Goal: Communication & Community: Answer question/provide support

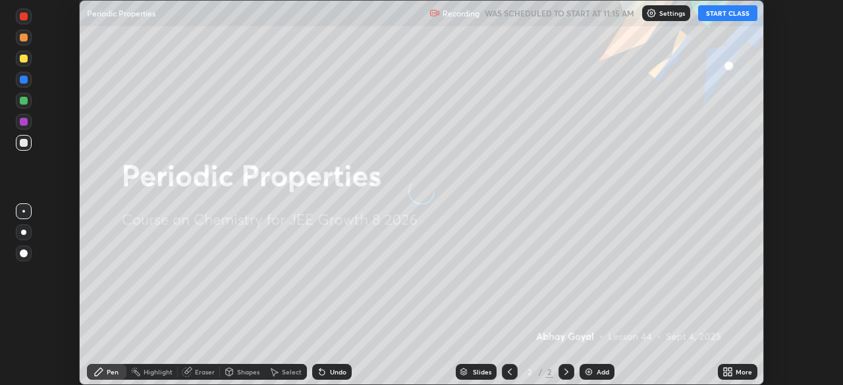
scroll to position [385, 842]
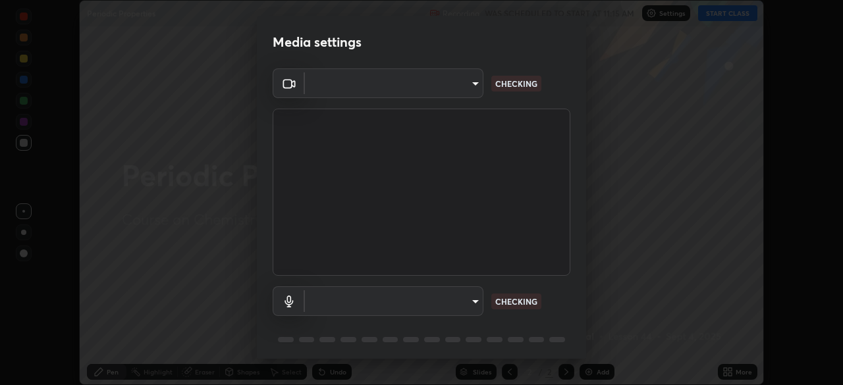
type input "fe2eda5321be6bfb45085b01def2d177fc83f1374430a0b32a6c530ce3caa1ed"
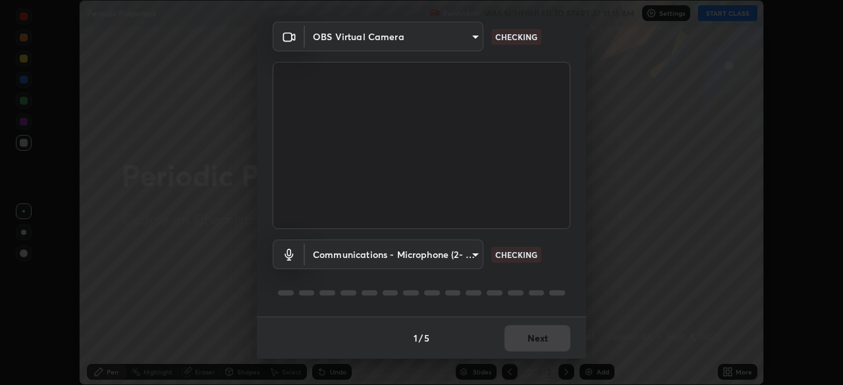
click at [376, 248] on body "Erase all Periodic Properties Recording WAS SCHEDULED TO START AT 11:15 AM Sett…" at bounding box center [421, 192] width 843 height 385
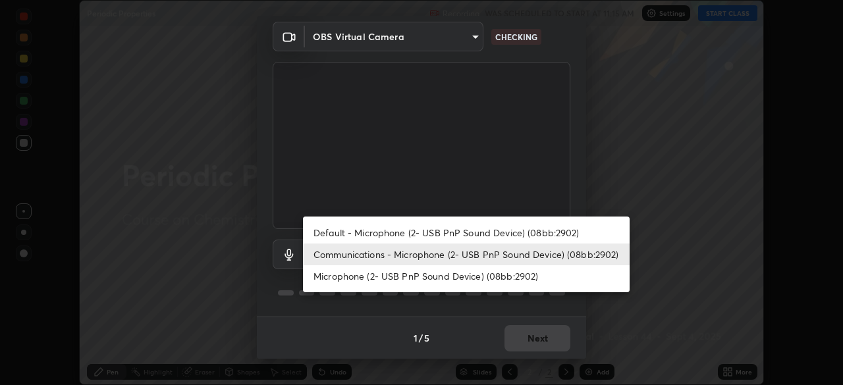
click at [331, 234] on li "Default - Microphone (2- USB PnP Sound Device) (08bb:2902)" at bounding box center [466, 233] width 327 height 22
type input "default"
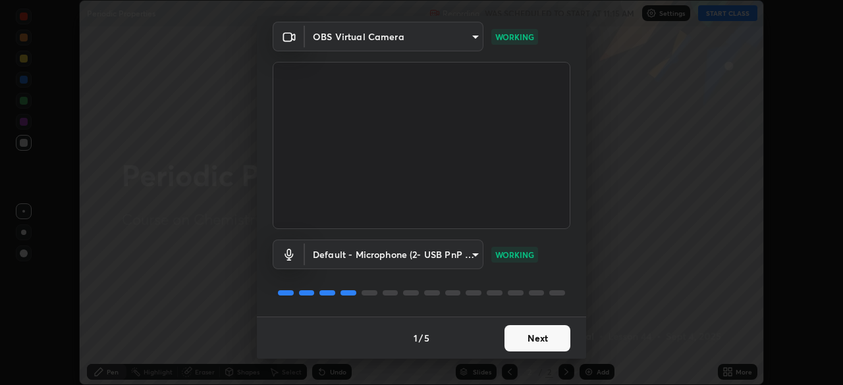
click at [518, 338] on button "Next" at bounding box center [537, 338] width 66 height 26
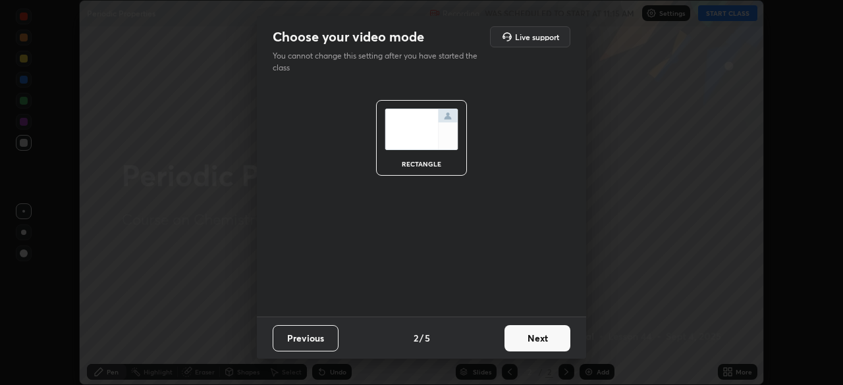
scroll to position [0, 0]
click at [518, 339] on button "Next" at bounding box center [537, 338] width 66 height 26
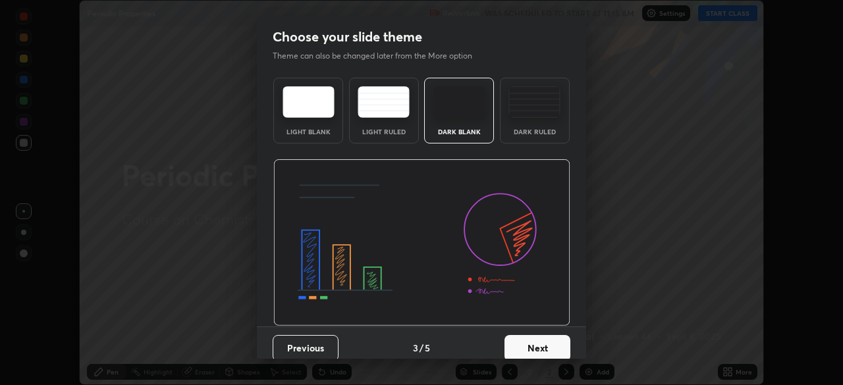
click at [545, 342] on button "Next" at bounding box center [537, 348] width 66 height 26
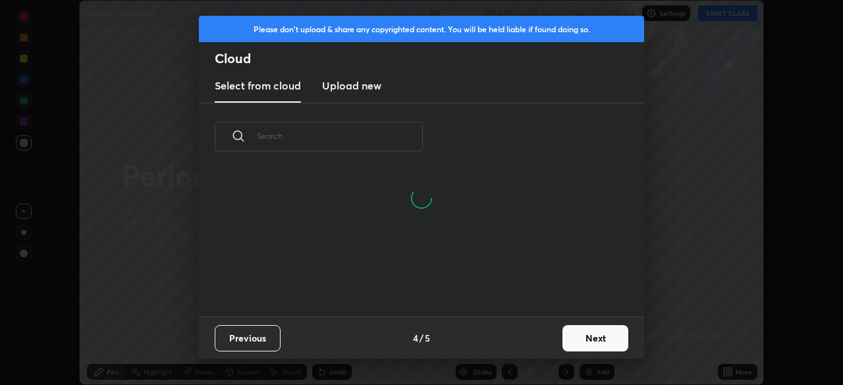
click at [572, 338] on button "Next" at bounding box center [595, 338] width 66 height 26
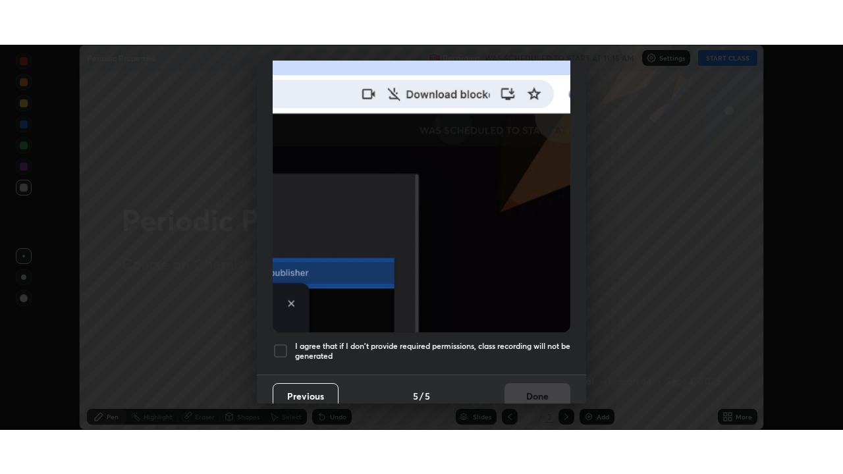
scroll to position [315, 0]
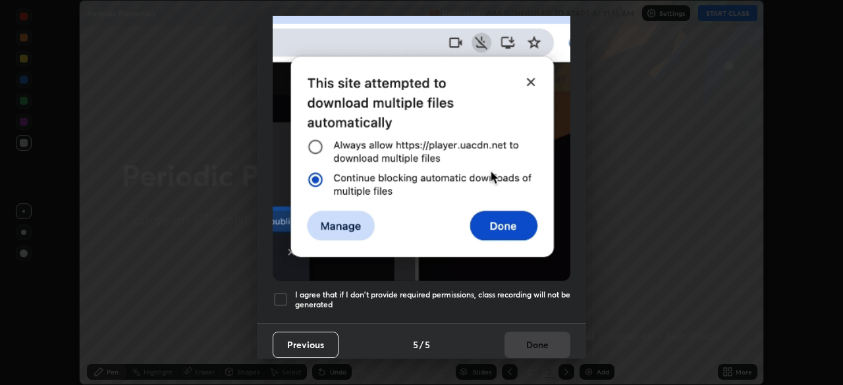
click at [285, 294] on div at bounding box center [281, 300] width 16 height 16
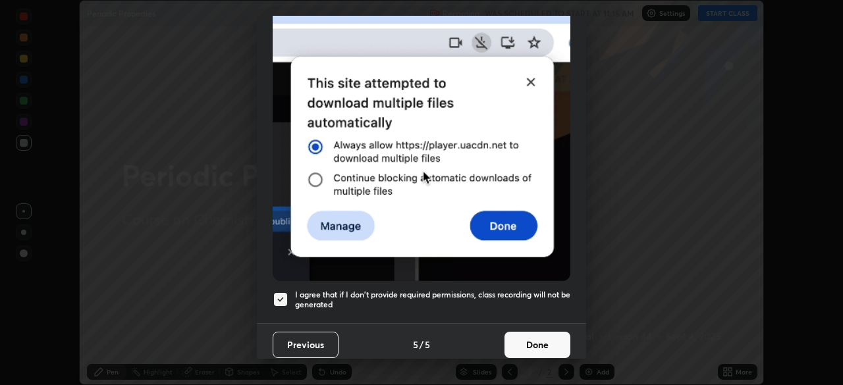
click at [529, 344] on button "Done" at bounding box center [537, 345] width 66 height 26
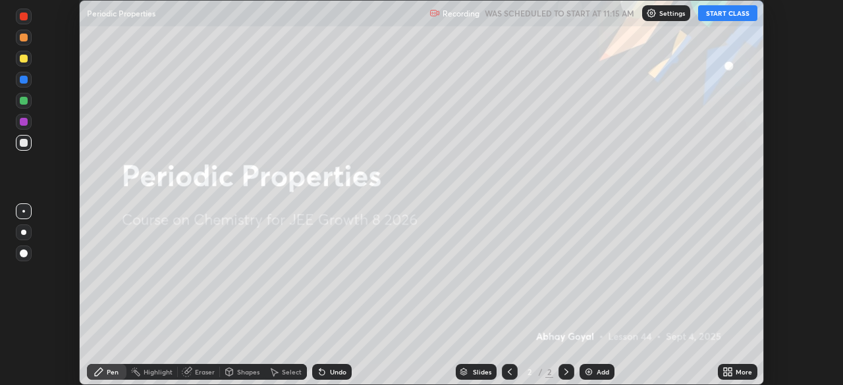
click at [714, 14] on button "START CLASS" at bounding box center [727, 13] width 59 height 16
click at [731, 370] on icon at bounding box center [729, 369] width 3 height 3
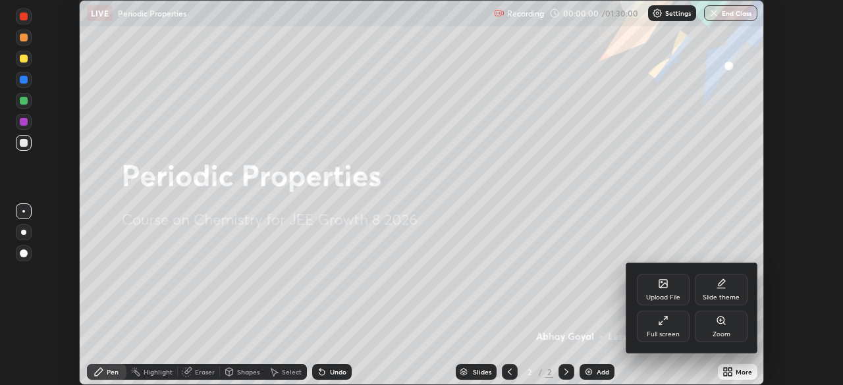
click at [661, 323] on icon at bounding box center [663, 320] width 11 height 11
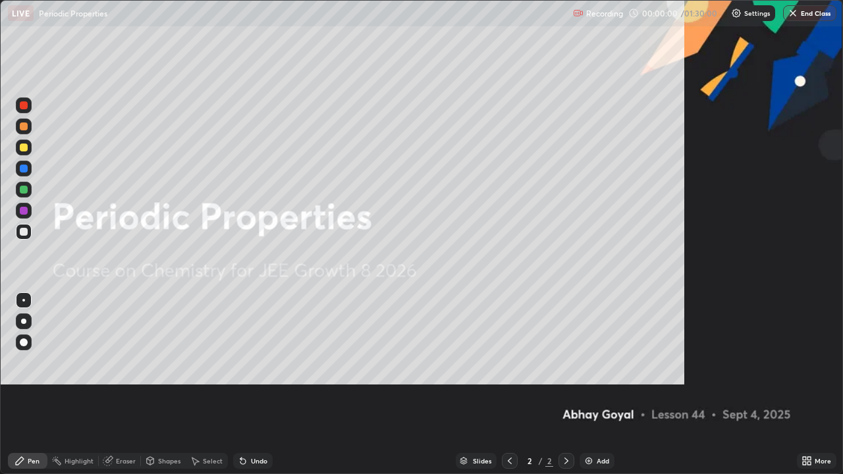
scroll to position [474, 843]
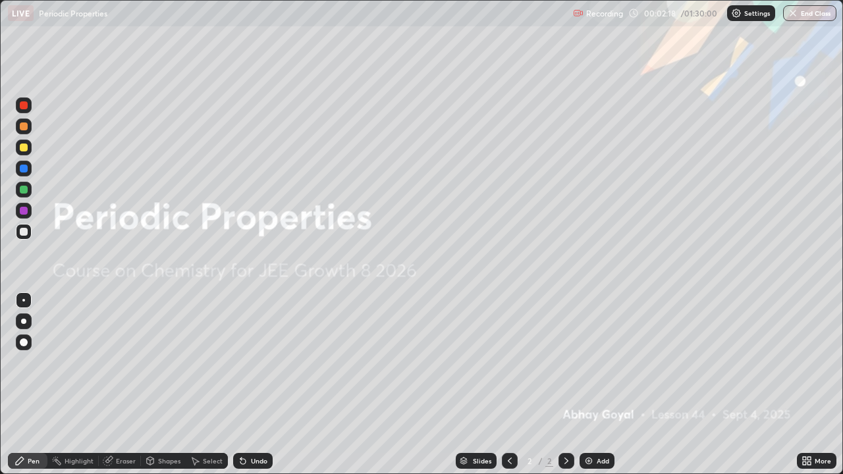
click at [597, 384] on div "Add" at bounding box center [596, 461] width 35 height 16
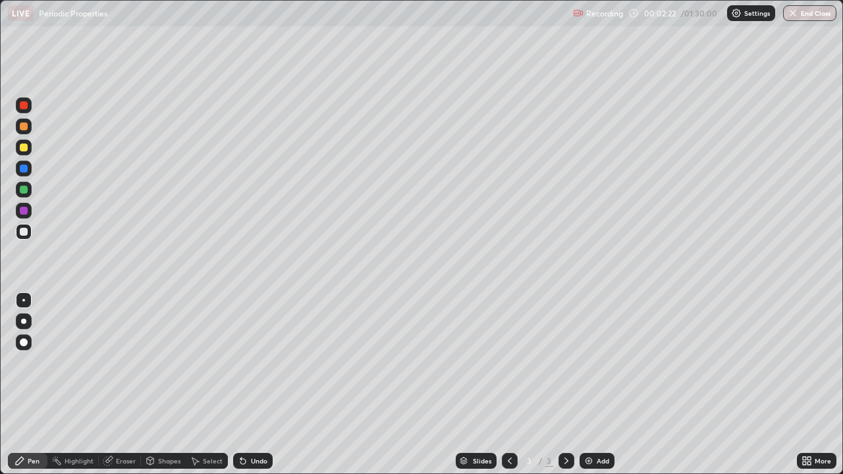
click at [26, 146] on div at bounding box center [24, 148] width 8 height 8
click at [600, 384] on div "Add" at bounding box center [602, 460] width 13 height 7
click at [27, 228] on div at bounding box center [24, 232] width 16 height 16
click at [23, 149] on div at bounding box center [24, 148] width 8 height 8
click at [28, 226] on div at bounding box center [24, 232] width 16 height 16
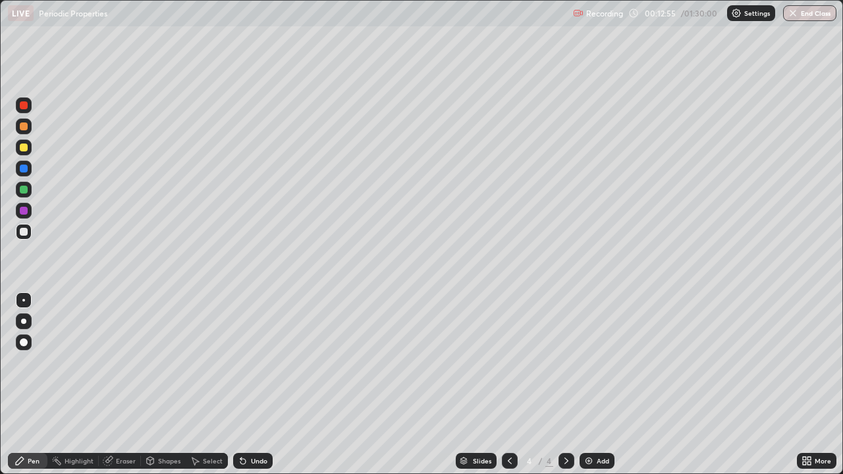
click at [24, 147] on div at bounding box center [24, 148] width 8 height 8
click at [596, 384] on div "Add" at bounding box center [602, 460] width 13 height 7
click at [20, 171] on div at bounding box center [24, 169] width 8 height 8
click at [23, 190] on div at bounding box center [24, 190] width 8 height 8
click at [21, 212] on div at bounding box center [24, 211] width 8 height 8
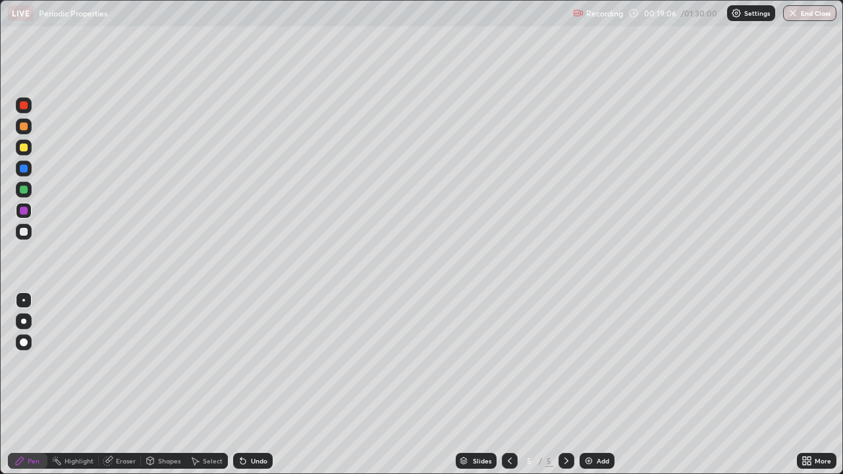
click at [25, 236] on div at bounding box center [24, 232] width 16 height 16
click at [20, 147] on div at bounding box center [24, 148] width 8 height 8
click at [23, 231] on div at bounding box center [24, 232] width 8 height 8
click at [598, 384] on div "Add" at bounding box center [602, 460] width 13 height 7
click at [22, 213] on div at bounding box center [24, 211] width 8 height 8
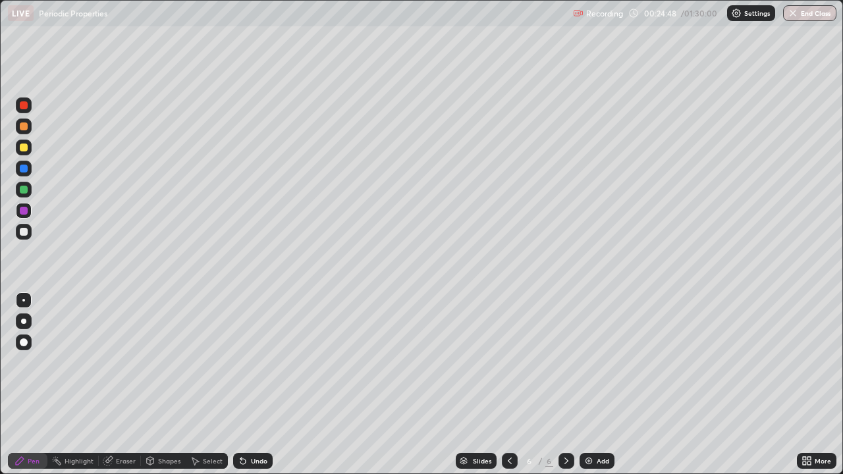
click at [23, 234] on div at bounding box center [24, 232] width 8 height 8
click at [26, 167] on div at bounding box center [24, 169] width 8 height 8
click at [22, 150] on div at bounding box center [24, 148] width 8 height 8
click at [598, 384] on div "Add" at bounding box center [596, 461] width 35 height 16
click at [23, 228] on div at bounding box center [24, 232] width 8 height 8
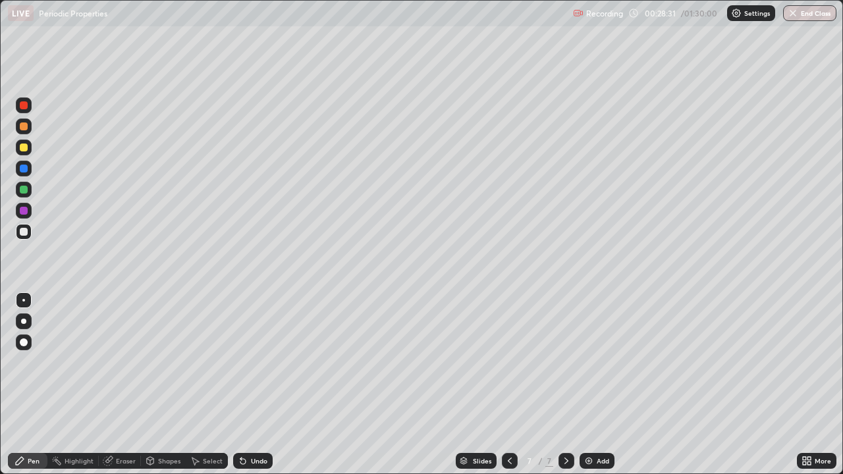
click at [506, 384] on div at bounding box center [510, 461] width 16 height 26
click at [600, 384] on div "Add" at bounding box center [602, 460] width 13 height 7
click at [22, 210] on div at bounding box center [24, 211] width 8 height 8
click at [27, 232] on div at bounding box center [24, 232] width 8 height 8
click at [248, 384] on div "Undo" at bounding box center [252, 461] width 39 height 16
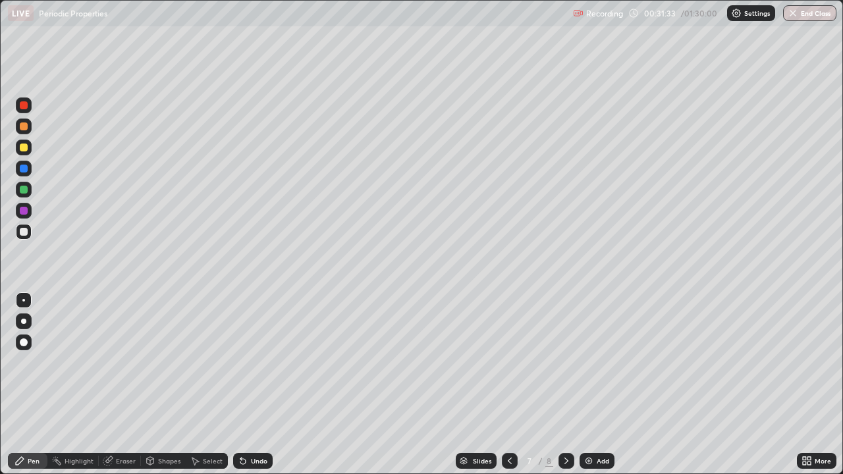
click at [248, 384] on div "Undo" at bounding box center [252, 461] width 39 height 16
click at [251, 384] on div "Undo" at bounding box center [259, 460] width 16 height 7
click at [253, 384] on div "Undo" at bounding box center [259, 460] width 16 height 7
click at [600, 384] on div "Add" at bounding box center [596, 461] width 35 height 16
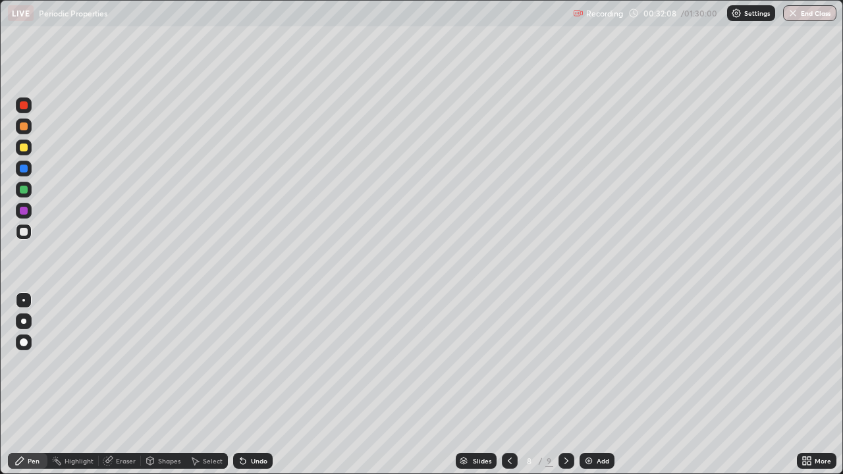
click at [25, 212] on div at bounding box center [24, 211] width 8 height 8
click at [27, 232] on div at bounding box center [24, 232] width 8 height 8
click at [23, 213] on div at bounding box center [24, 211] width 8 height 8
click at [601, 384] on div "Add" at bounding box center [602, 460] width 13 height 7
click at [18, 238] on div at bounding box center [24, 232] width 16 height 16
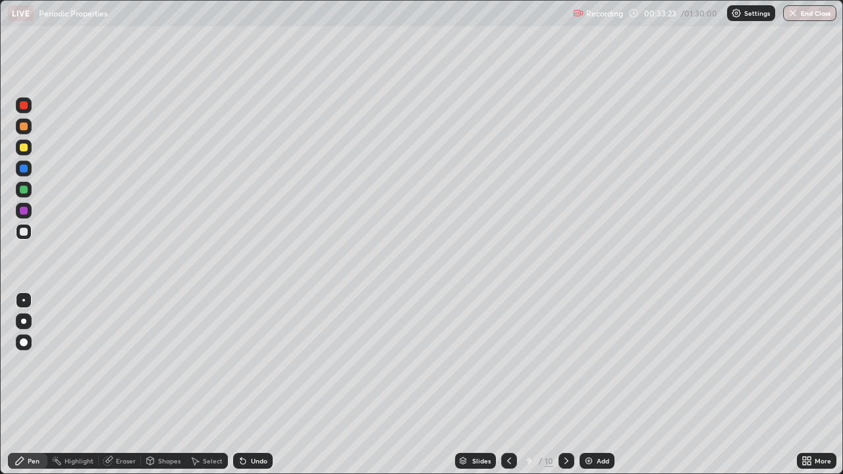
click at [261, 384] on div "Undo" at bounding box center [259, 460] width 16 height 7
click at [257, 384] on div "Undo" at bounding box center [259, 460] width 16 height 7
click at [253, 384] on div "Undo" at bounding box center [259, 460] width 16 height 7
click at [24, 209] on div at bounding box center [24, 211] width 8 height 8
click at [24, 190] on div at bounding box center [24, 190] width 8 height 8
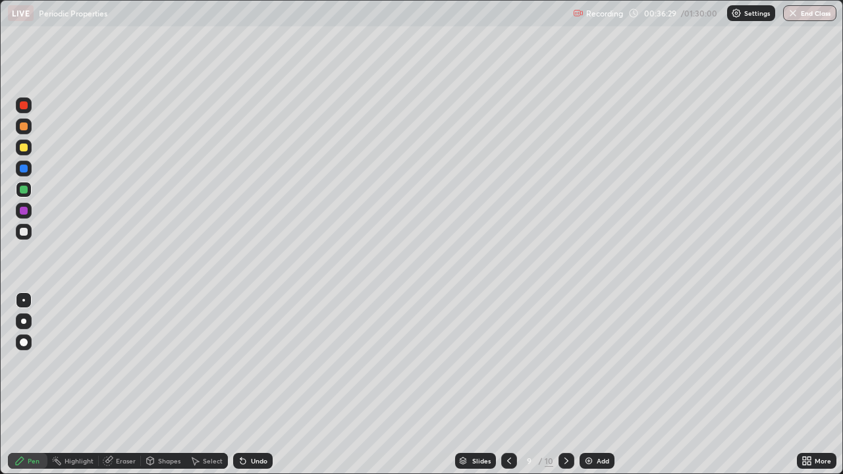
click at [25, 231] on div at bounding box center [24, 232] width 8 height 8
click at [26, 184] on div at bounding box center [24, 190] width 16 height 16
click at [24, 230] on div at bounding box center [24, 232] width 8 height 8
click at [22, 194] on div at bounding box center [24, 190] width 16 height 16
click at [126, 384] on div "Eraser" at bounding box center [126, 460] width 20 height 7
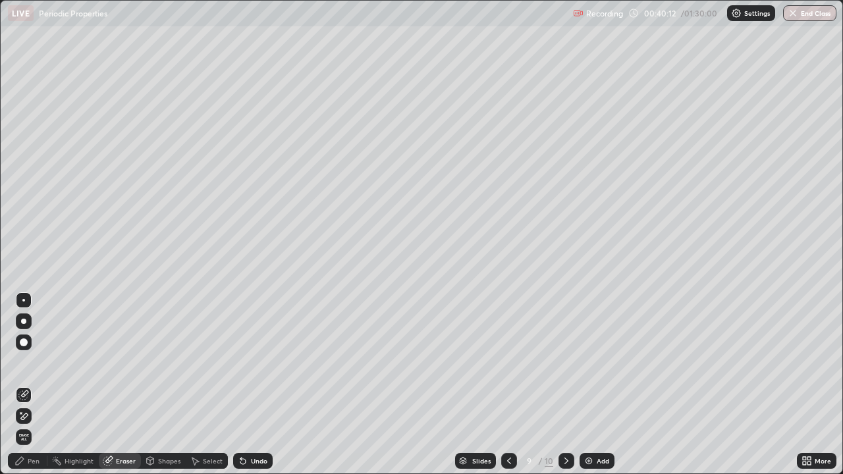
click at [22, 384] on div "Pen" at bounding box center [27, 461] width 39 height 16
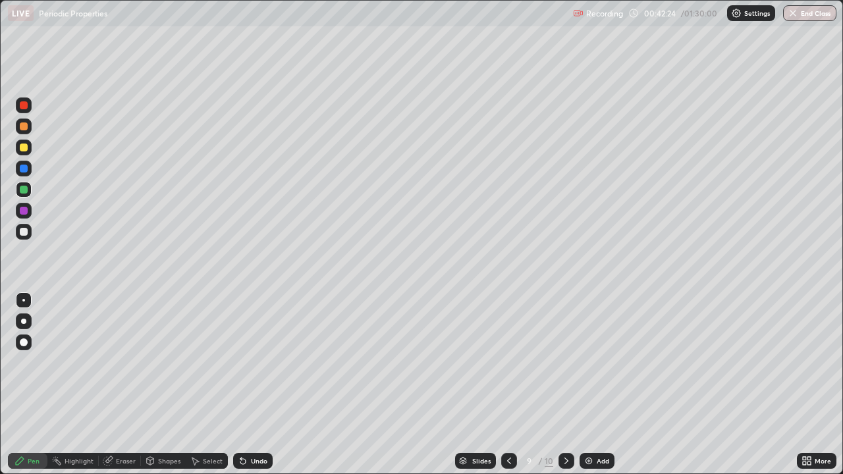
click at [595, 384] on div "Add" at bounding box center [596, 461] width 35 height 16
click at [25, 169] on div at bounding box center [24, 169] width 8 height 8
click at [256, 384] on div "Undo" at bounding box center [259, 460] width 16 height 7
click at [257, 384] on div "Undo" at bounding box center [259, 460] width 16 height 7
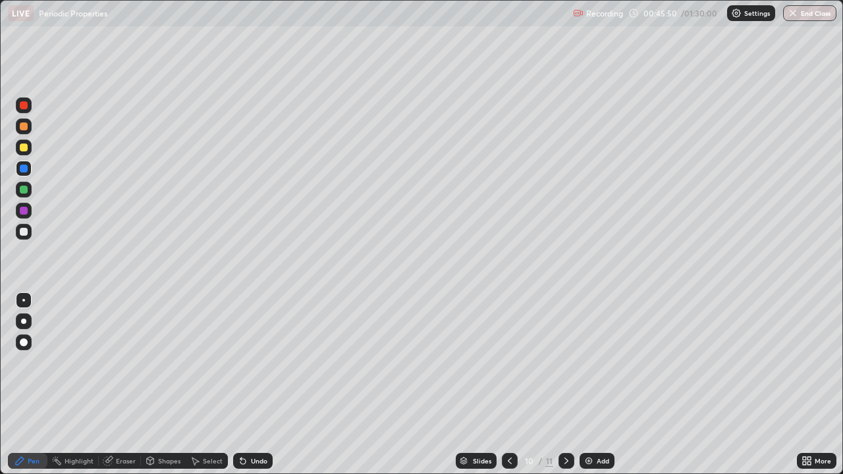
click at [257, 384] on div "Undo" at bounding box center [259, 460] width 16 height 7
click at [259, 384] on div "Undo" at bounding box center [259, 460] width 16 height 7
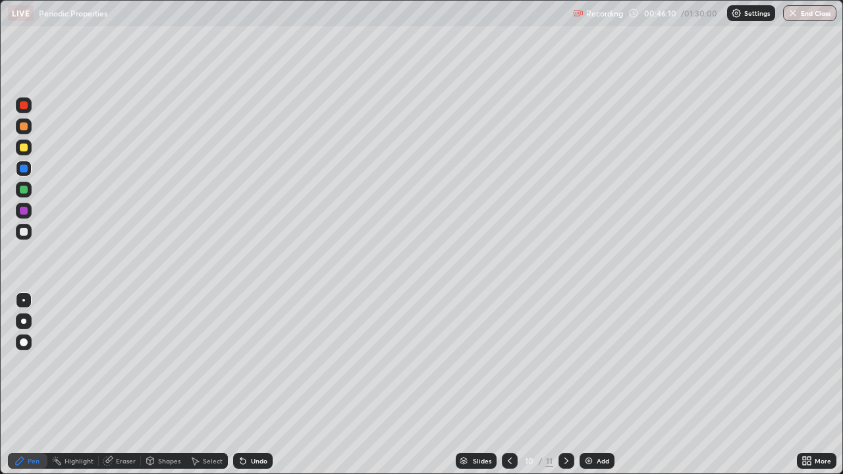
click at [20, 209] on div at bounding box center [24, 211] width 8 height 8
click at [24, 192] on div at bounding box center [24, 190] width 8 height 8
click at [604, 384] on div "Add" at bounding box center [602, 460] width 13 height 7
click at [253, 384] on div "Undo" at bounding box center [259, 460] width 16 height 7
click at [600, 384] on div "Add" at bounding box center [602, 460] width 13 height 7
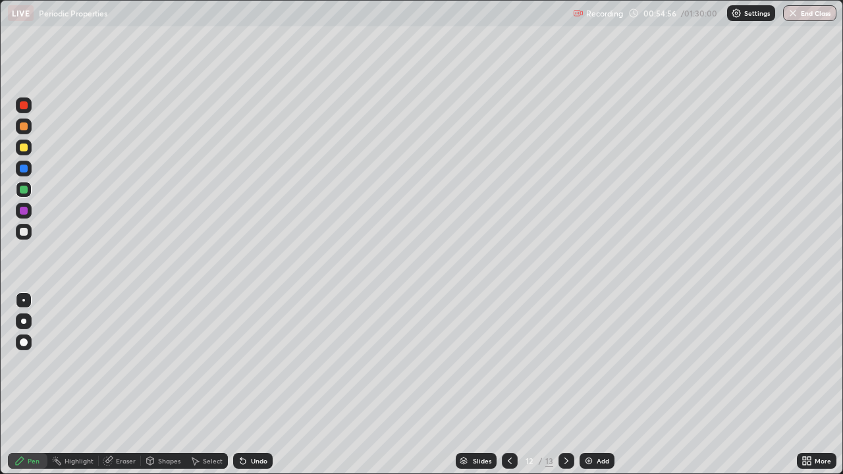
click at [25, 233] on div at bounding box center [24, 232] width 8 height 8
click at [598, 384] on div "Add" at bounding box center [602, 460] width 13 height 7
click at [22, 149] on div at bounding box center [24, 148] width 8 height 8
click at [26, 233] on div at bounding box center [24, 232] width 8 height 8
click at [593, 384] on div "Add" at bounding box center [596, 461] width 35 height 16
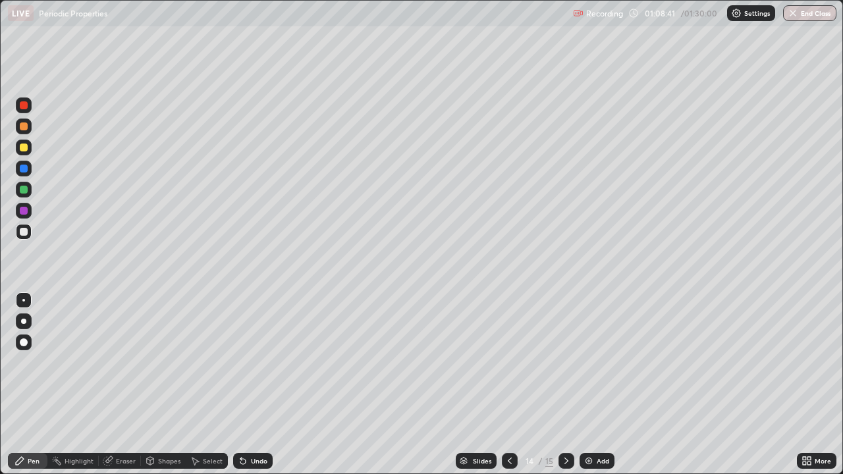
click at [23, 226] on div at bounding box center [24, 232] width 16 height 16
click at [596, 384] on div "Add" at bounding box center [602, 460] width 13 height 7
click at [22, 232] on div at bounding box center [24, 232] width 8 height 8
click at [22, 192] on div at bounding box center [24, 190] width 8 height 8
click at [30, 213] on div at bounding box center [24, 211] width 16 height 16
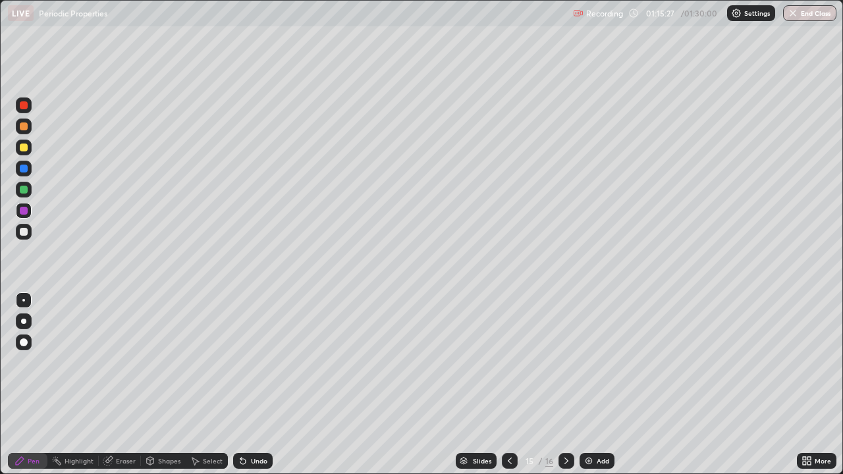
click at [262, 384] on div "Undo" at bounding box center [259, 460] width 16 height 7
click at [20, 189] on div at bounding box center [24, 190] width 8 height 8
click at [24, 234] on div at bounding box center [24, 232] width 8 height 8
click at [125, 384] on div "Eraser" at bounding box center [126, 460] width 20 height 7
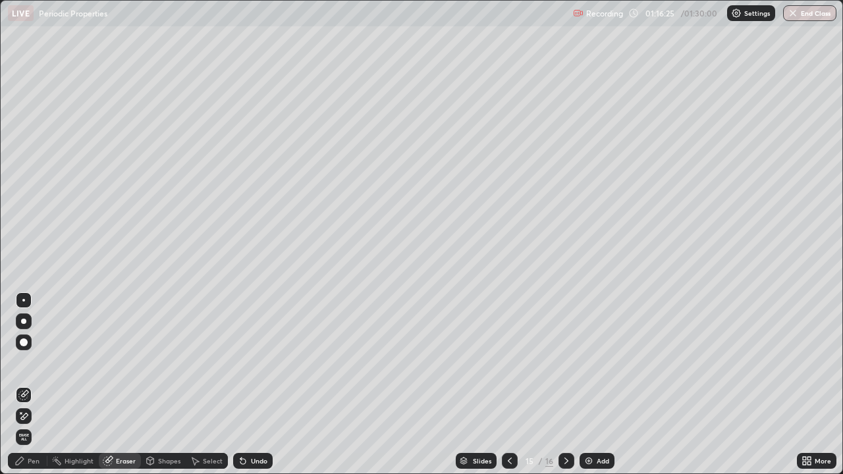
click at [37, 384] on div "Pen" at bounding box center [34, 460] width 12 height 7
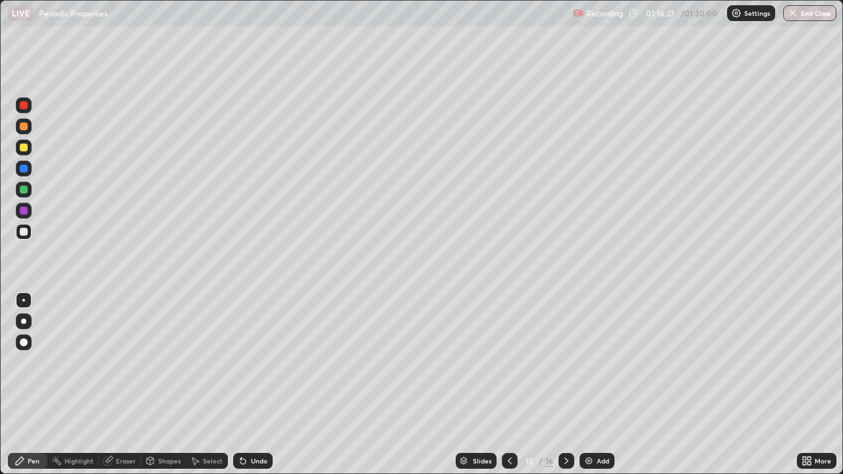
click at [249, 384] on div "Undo" at bounding box center [252, 461] width 39 height 16
click at [251, 384] on div "Undo" at bounding box center [259, 460] width 16 height 7
click at [600, 384] on div "Add" at bounding box center [602, 460] width 13 height 7
click at [24, 190] on div at bounding box center [24, 190] width 8 height 8
click at [18, 232] on div at bounding box center [24, 232] width 16 height 16
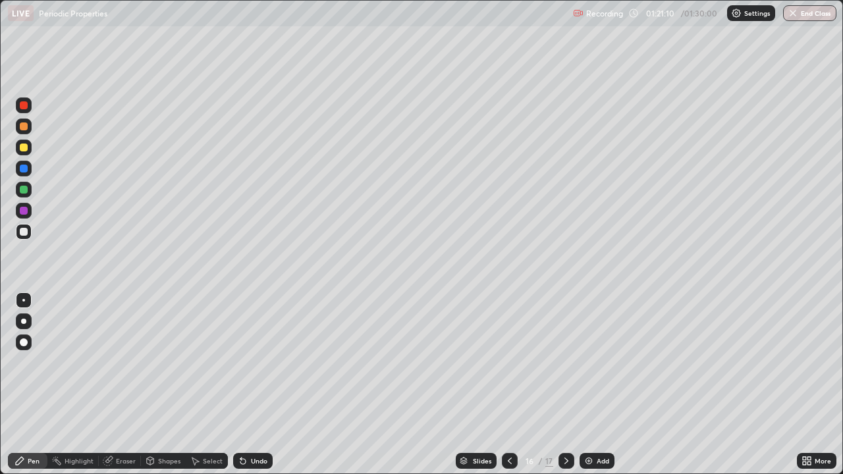
click at [18, 233] on div at bounding box center [24, 232] width 16 height 16
click at [20, 149] on div at bounding box center [24, 148] width 8 height 8
click at [30, 236] on div at bounding box center [24, 232] width 16 height 16
click at [809, 9] on button "End Class" at bounding box center [810, 13] width 52 height 16
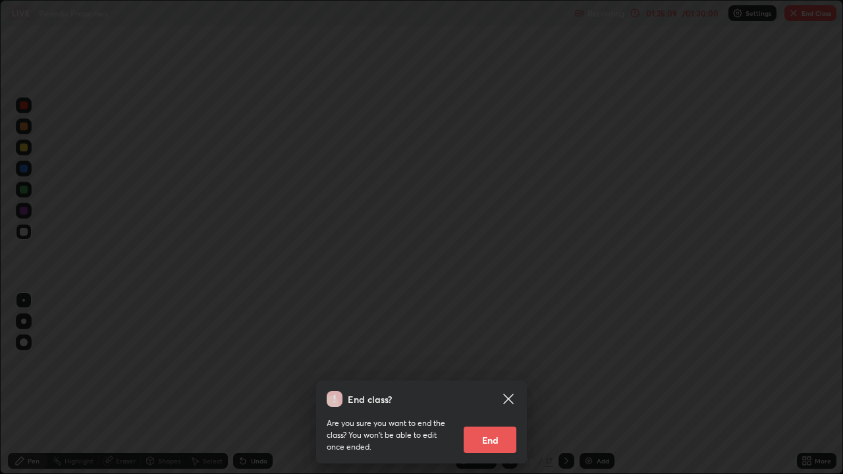
click at [491, 384] on button "End" at bounding box center [489, 440] width 53 height 26
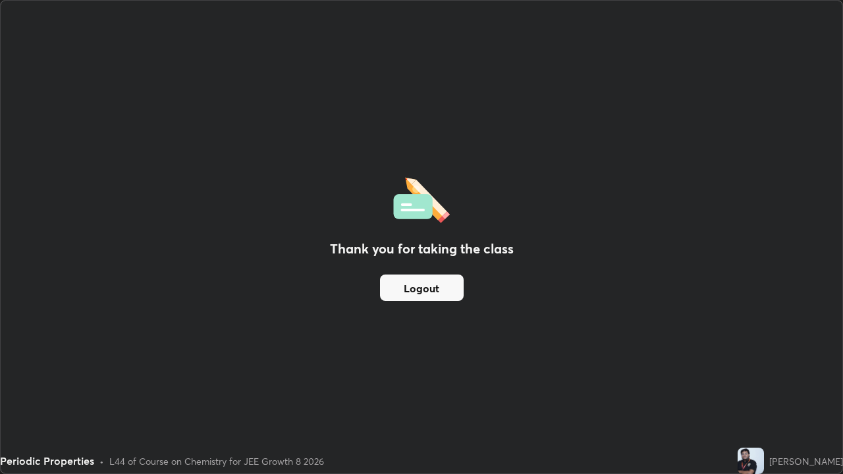
click at [427, 286] on button "Logout" at bounding box center [422, 287] width 84 height 26
